Goal: Task Accomplishment & Management: Complete application form

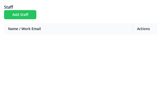
click at [28, 15] on button "Add Staff" at bounding box center [20, 14] width 32 height 9
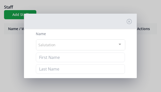
scroll to position [8, 0]
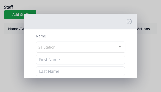
click at [65, 46] on div "Salutation" at bounding box center [80, 47] width 89 height 11
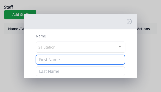
click at [61, 59] on input at bounding box center [80, 60] width 89 height 10
type input "Karen"
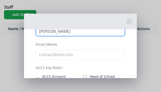
scroll to position [49, 0]
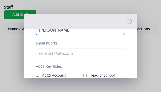
type input "Clark"
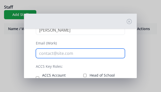
click at [63, 53] on input "email" at bounding box center [80, 54] width 89 height 10
click at [53, 52] on input "email" at bounding box center [80, 54] width 89 height 10
paste input "info@laluzchristianacademy.org"
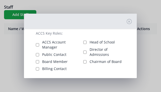
scroll to position [84, 0]
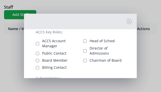
type input "info@laluzchristianacademy.org"
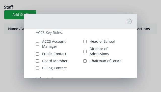
click at [38, 43] on input "ACCS Account Manager" at bounding box center [37, 43] width 3 height 3
checkbox input "true"
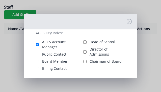
click at [37, 55] on input "Public Contact" at bounding box center [37, 54] width 3 height 3
checkbox input "true"
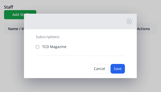
scroll to position [132, 0]
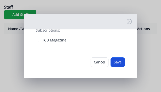
click at [121, 62] on button "Save" at bounding box center [118, 62] width 14 height 10
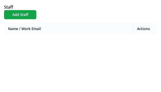
scroll to position [0, 0]
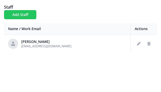
click at [19, 16] on button "Add Staff" at bounding box center [20, 14] width 32 height 9
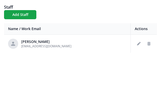
checkbox input "false"
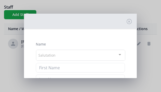
click at [58, 53] on div "Salutation" at bounding box center [80, 55] width 89 height 11
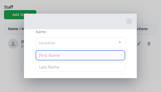
scroll to position [12, 0]
click at [50, 53] on input at bounding box center [80, 56] width 89 height 10
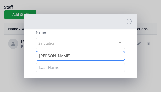
type input "Lance"
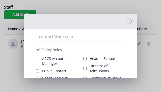
type input "Dukes"
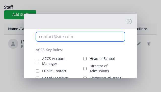
click at [52, 37] on input "email" at bounding box center [80, 37] width 89 height 10
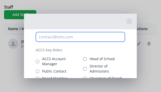
paste input "lance.dukes@laluzchristianacademy.org"
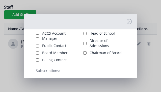
scroll to position [91, 0]
type input "lance.dukes@laluzchristianacademy.org"
click at [83, 33] on input "Head of School" at bounding box center [84, 33] width 3 height 3
checkbox input "true"
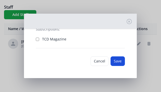
click at [116, 61] on button "Save" at bounding box center [118, 61] width 14 height 10
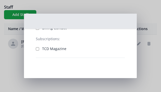
scroll to position [9, 0]
